Goal: Navigation & Orientation: Find specific page/section

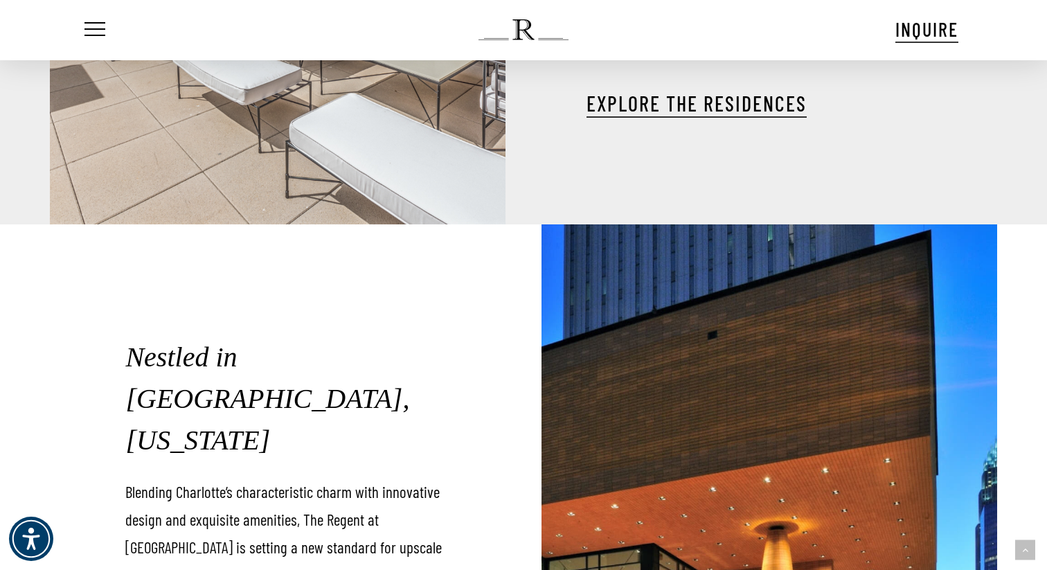
scroll to position [1895, 0]
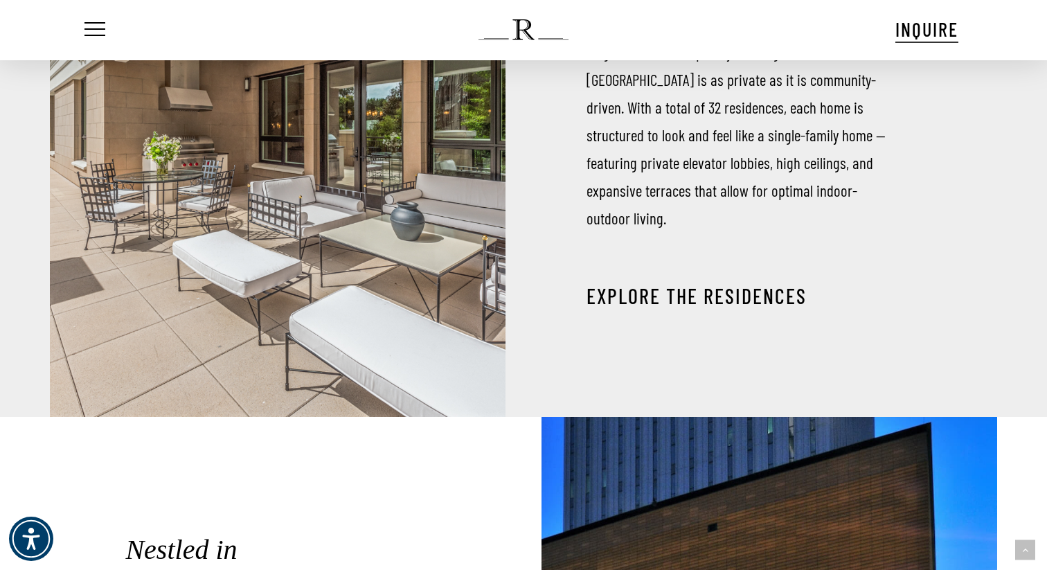
click at [689, 283] on link "EXPLORE THE RESIDENCES" at bounding box center [697, 295] width 220 height 25
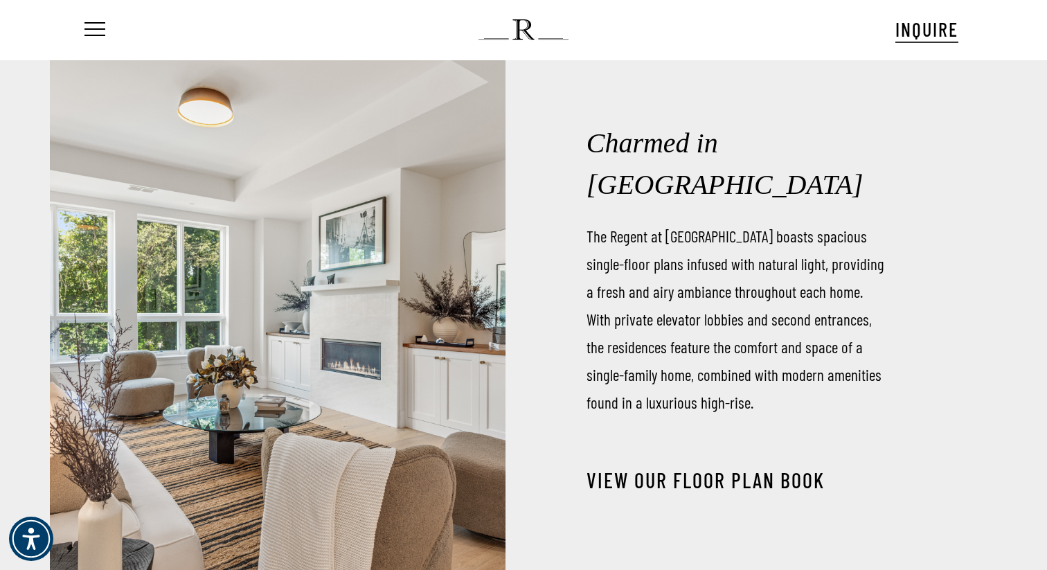
click at [745, 467] on link "View our Floor Plan Book" at bounding box center [706, 479] width 238 height 25
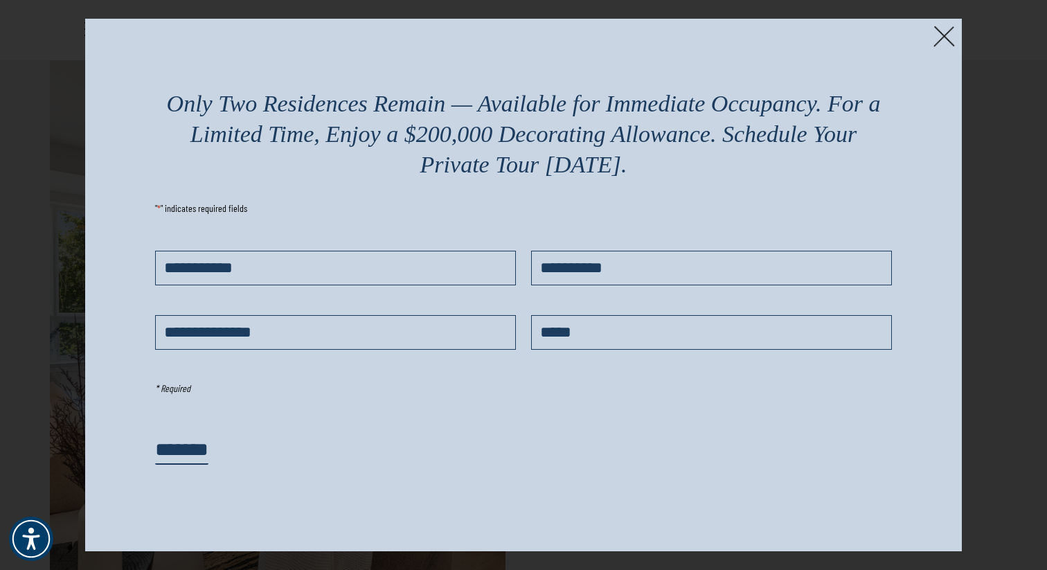
click at [943, 33] on img at bounding box center [944, 36] width 21 height 21
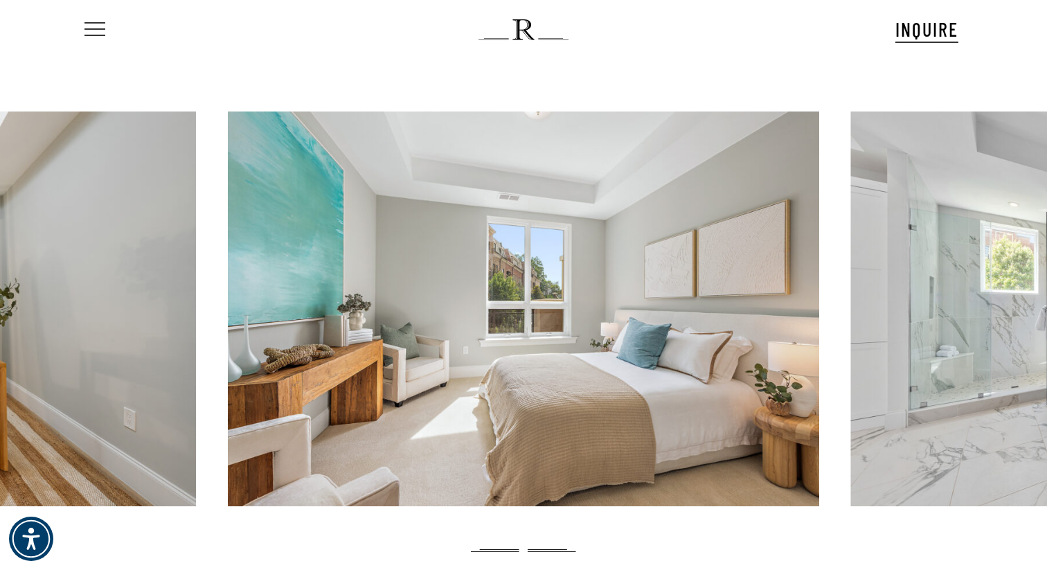
click at [93, 26] on span "Navigation Menu" at bounding box center [94, 29] width 15 height 19
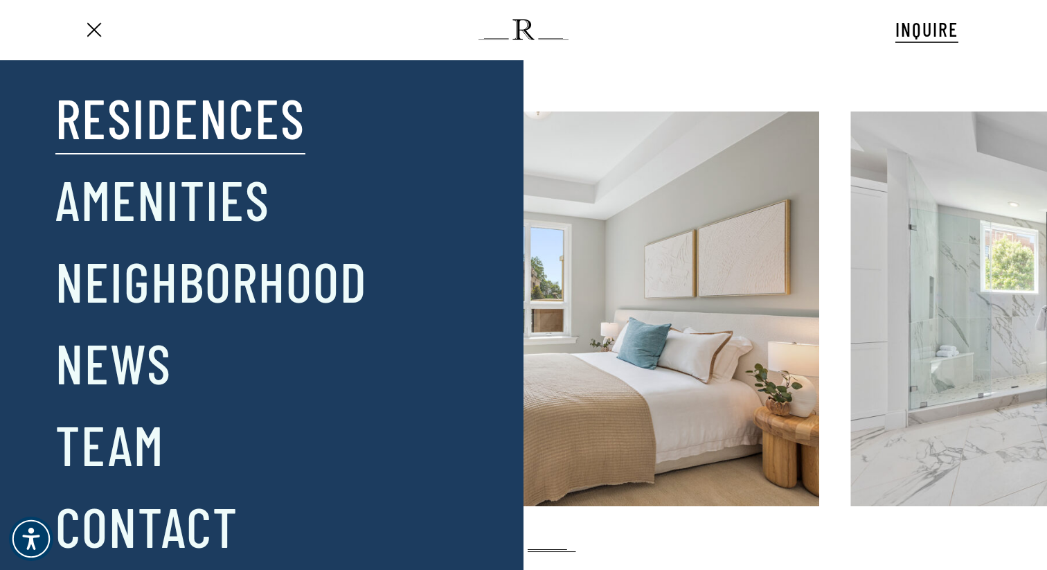
scroll to position [22, 0]
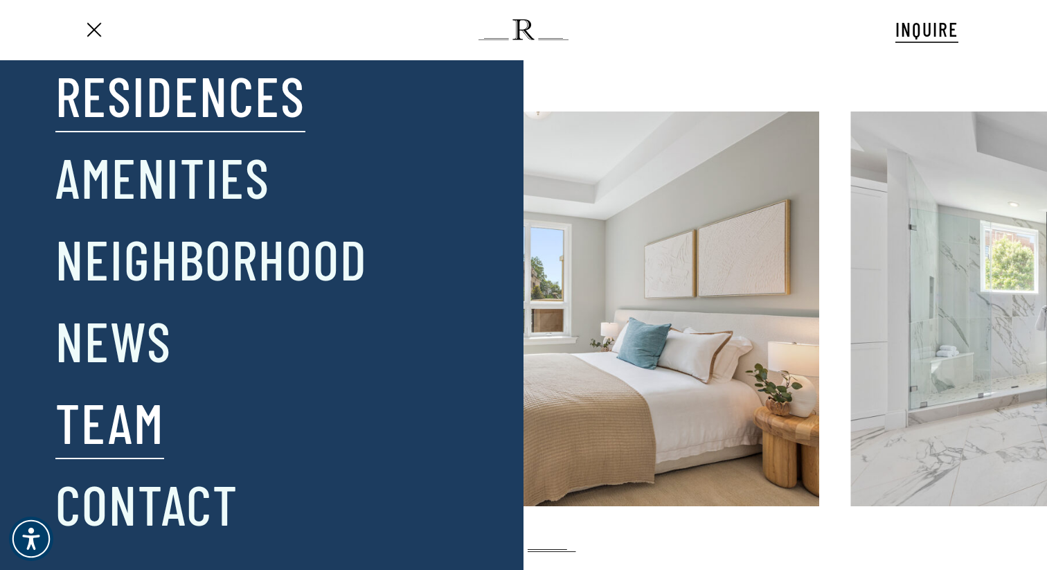
click at [136, 415] on link "Team" at bounding box center [109, 422] width 109 height 72
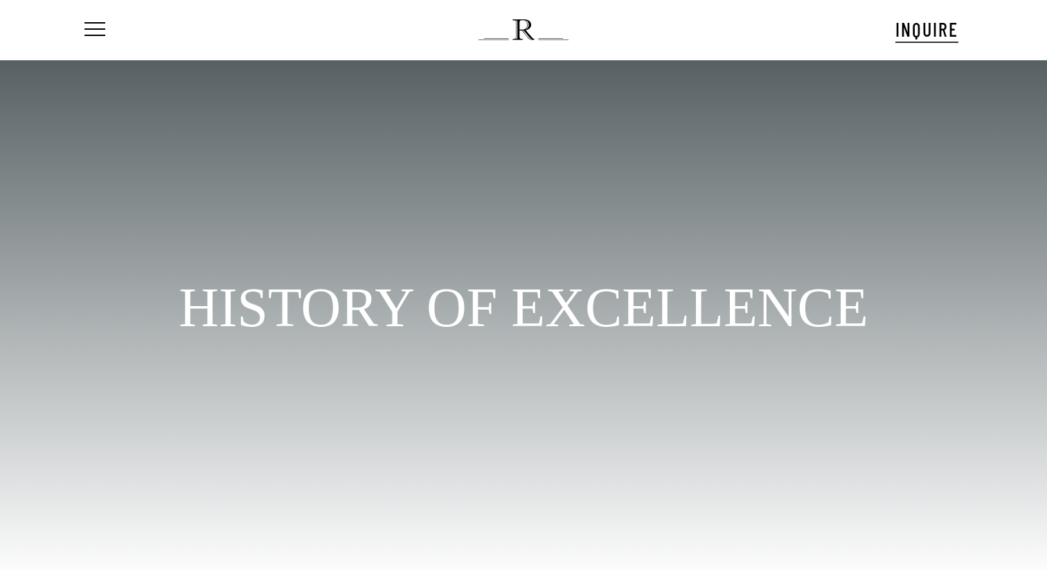
scroll to position [39, 0]
